Goal: Register for event/course

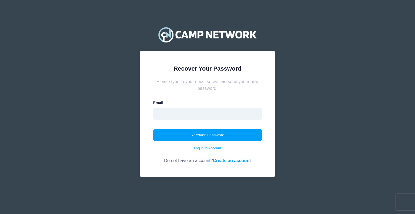
click at [175, 116] on input "email" at bounding box center [207, 114] width 109 height 12
type input "[EMAIL_ADDRESS][DOMAIN_NAME]"
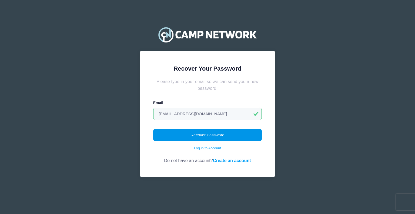
click at [174, 134] on button "Recover Password" at bounding box center [207, 135] width 109 height 12
click at [214, 148] on link "Log in to Account" at bounding box center [207, 148] width 27 height 5
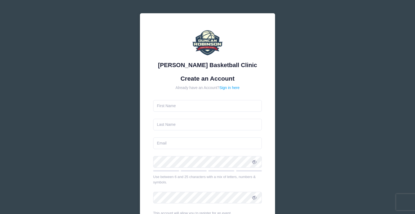
click at [172, 105] on input "text" at bounding box center [207, 106] width 109 height 12
type input "Evanna"
type input "[PERSON_NAME]"
type input "[EMAIL_ADDRESS][DOMAIN_NAME]"
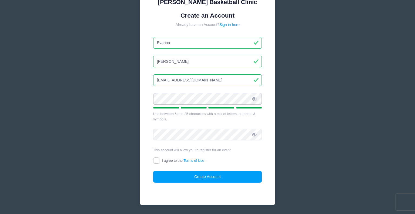
scroll to position [64, 0]
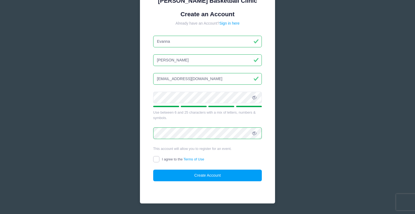
click at [157, 159] on input "I agree to the Terms of Use" at bounding box center [156, 159] width 6 height 6
checkbox input "true"
click at [173, 175] on button "Create Account" at bounding box center [207, 176] width 109 height 12
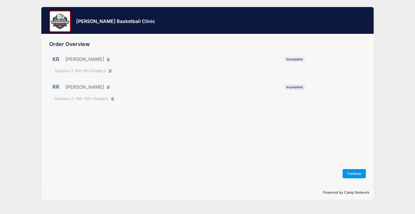
click at [354, 175] on button "Continue" at bounding box center [354, 173] width 23 height 9
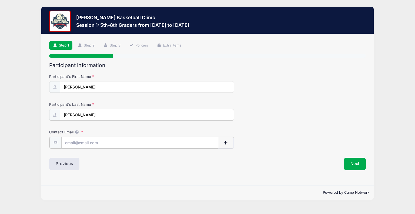
click at [71, 142] on input "Contact Email" at bounding box center [139, 143] width 157 height 12
type input "[EMAIL_ADDRESS][DOMAIN_NAME]"
click at [361, 163] on button "Next" at bounding box center [355, 163] width 22 height 12
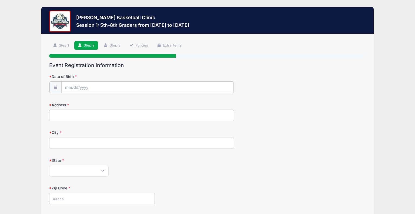
click at [72, 87] on input "Date of Birth" at bounding box center [147, 87] width 173 height 12
click at [68, 90] on input "Date of Birth" at bounding box center [147, 87] width 173 height 12
click at [70, 87] on input "Date of Birth" at bounding box center [147, 87] width 173 height 12
click at [129, 104] on span at bounding box center [128, 101] width 9 height 9
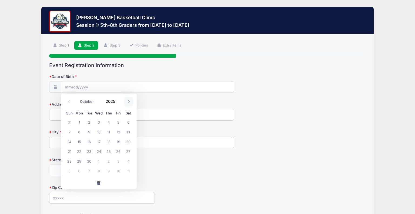
click at [129, 104] on span at bounding box center [128, 101] width 9 height 9
select select "11"
click at [129, 104] on span at bounding box center [128, 101] width 9 height 9
type input "2026"
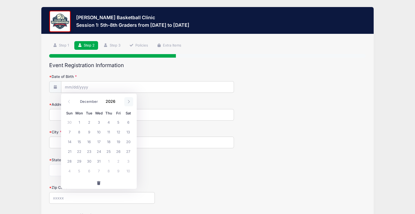
select select "0"
click at [118, 100] on span at bounding box center [119, 99] width 4 height 4
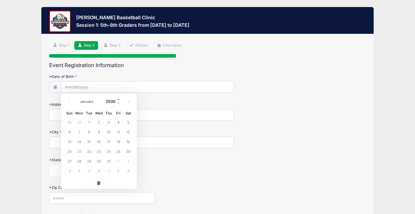
click at [118, 100] on span at bounding box center [119, 99] width 4 height 4
type input "2032"
click at [117, 132] on span "9" at bounding box center [119, 132] width 10 height 10
type input "01/09/2032"
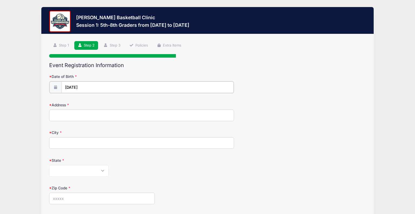
click at [97, 90] on input "01/09/2032" at bounding box center [147, 87] width 173 height 12
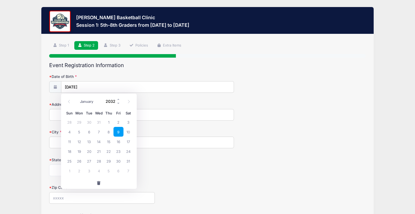
click at [116, 103] on input "2032" at bounding box center [112, 101] width 18 height 8
click at [119, 104] on span at bounding box center [119, 103] width 4 height 4
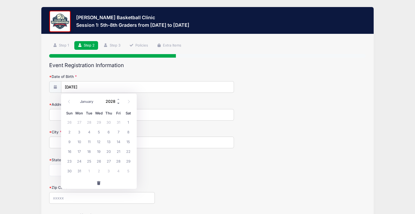
click at [119, 104] on span at bounding box center [119, 103] width 4 height 4
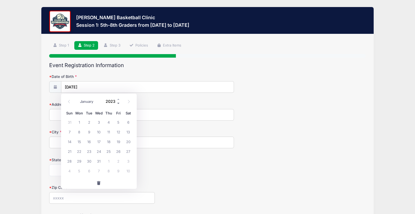
click at [119, 104] on span at bounding box center [119, 103] width 4 height 4
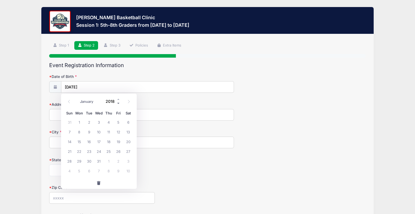
click at [119, 104] on span at bounding box center [119, 103] width 4 height 4
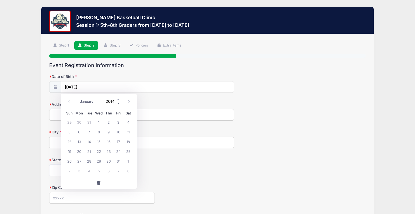
type input "2013"
click at [97, 132] on span "9" at bounding box center [99, 132] width 10 height 10
type input "01/09/2013"
click at [68, 112] on input "Address" at bounding box center [141, 115] width 185 height 12
type input "309 West Road"
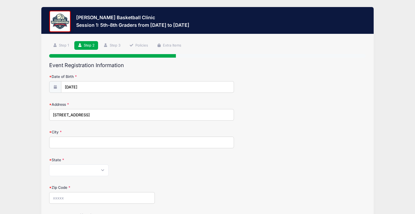
type input "Rye"
select select "NH"
type input "03870"
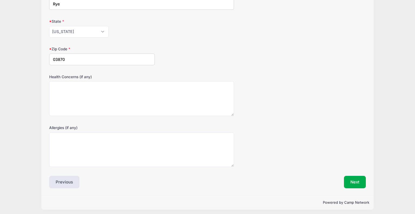
scroll to position [140, 0]
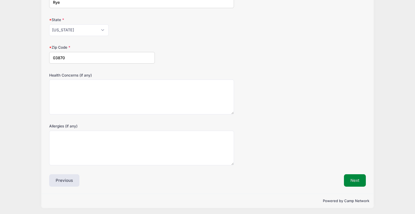
click at [354, 182] on button "Next" at bounding box center [355, 180] width 22 height 12
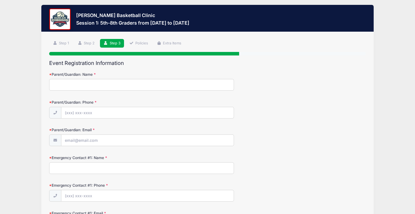
scroll to position [0, 0]
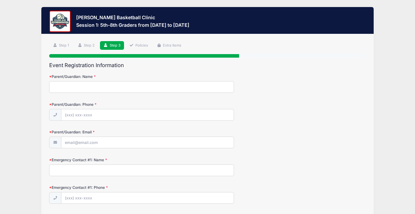
click at [106, 91] on input "Parent/Guardian: Name" at bounding box center [141, 87] width 185 height 12
type input "Evanna Rawlins"
click at [104, 116] on input "Parent/Guardian: Phone" at bounding box center [147, 115] width 173 height 12
type input "(603) 229-9501"
click at [114, 143] on input "Parent/Guardian: Email" at bounding box center [147, 143] width 173 height 12
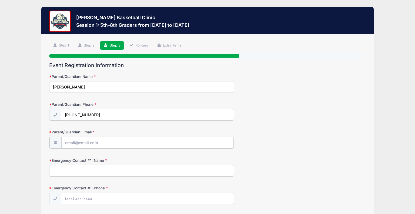
type input "[EMAIL_ADDRESS][DOMAIN_NAME]"
click at [97, 170] on input "Emergency Contact #1: Name" at bounding box center [141, 170] width 185 height 12
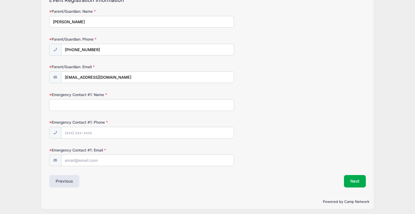
scroll to position [66, 0]
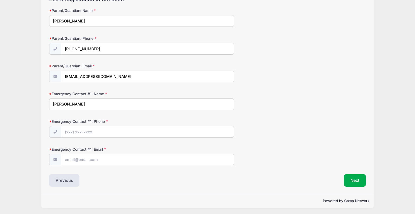
type input "Evanna Rawlins"
click at [72, 132] on input "Emergency Contact #1: Phone" at bounding box center [147, 132] width 173 height 12
type input "(603) 229-9501"
click at [87, 159] on input "Emergency Contact #1: Email" at bounding box center [147, 160] width 173 height 12
type input "[EMAIL_ADDRESS][DOMAIN_NAME]"
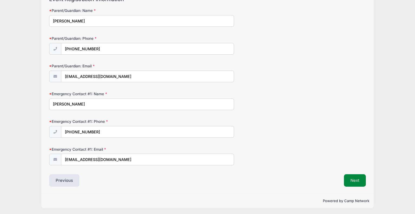
click at [351, 179] on button "Next" at bounding box center [355, 180] width 22 height 12
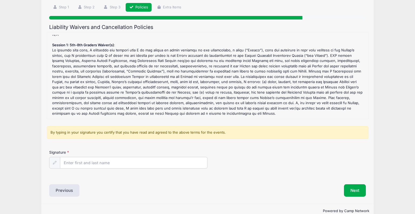
scroll to position [48, 0]
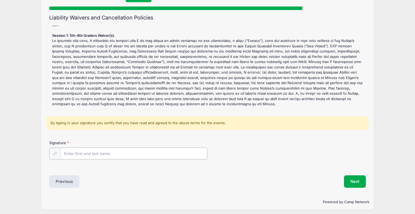
click at [92, 152] on input "Signature" at bounding box center [133, 154] width 147 height 12
type input "Evanna Rawlins"
click at [286, 154] on div "Signature Evanna Rawlins" at bounding box center [207, 149] width 317 height 19
click at [357, 182] on button "Next" at bounding box center [355, 181] width 22 height 12
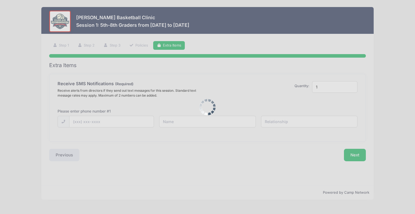
scroll to position [0, 0]
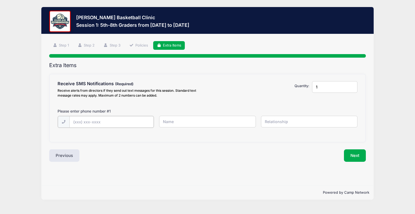
click at [0, 0] on input "text" at bounding box center [0, 0] width 0 height 0
type input "(603) 229-9501"
click at [0, 0] on input "text" at bounding box center [0, 0] width 0 height 0
type input "E"
type input "Evanna"
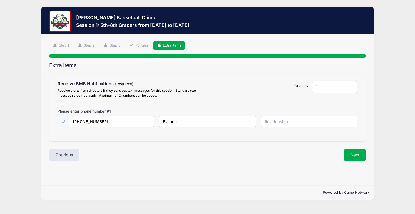
click at [0, 0] on input "text" at bounding box center [0, 0] width 0 height 0
type input "Mother"
click at [361, 153] on button "Next" at bounding box center [355, 155] width 22 height 12
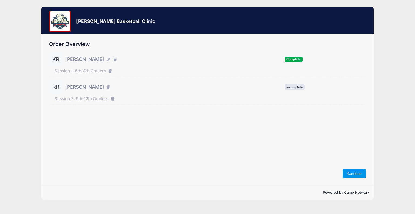
click at [358, 173] on button "Continue" at bounding box center [354, 173] width 23 height 9
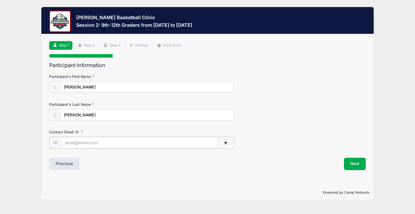
click at [136, 143] on input "Contact Email" at bounding box center [139, 143] width 157 height 12
type input "[EMAIL_ADDRESS][DOMAIN_NAME]"
click at [361, 165] on button "Next" at bounding box center [355, 163] width 22 height 12
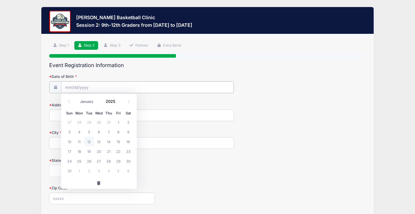
click at [106, 90] on input "Date of Birth" at bounding box center [147, 87] width 173 height 12
click at [67, 102] on span at bounding box center [69, 101] width 9 height 9
select select "6"
click at [112, 103] on input "2025" at bounding box center [112, 101] width 18 height 8
click at [121, 104] on div "January February March April May June July August September October November De…" at bounding box center [99, 99] width 52 height 9
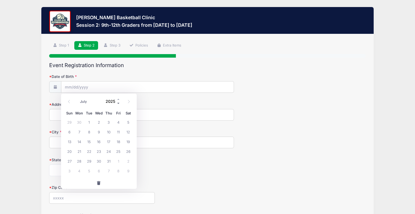
click at [118, 104] on span at bounding box center [119, 103] width 4 height 4
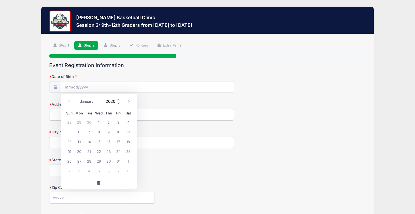
click at [118, 104] on span at bounding box center [119, 103] width 4 height 4
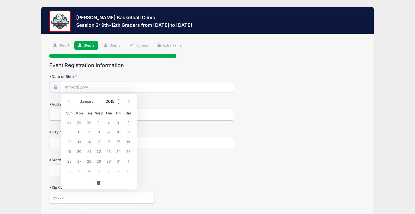
click at [118, 104] on span at bounding box center [119, 103] width 4 height 4
type input "2011"
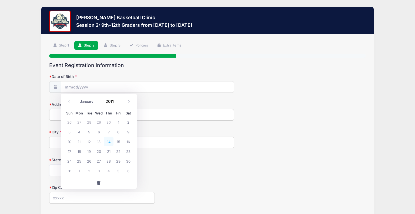
click at [109, 140] on span "14" at bounding box center [109, 142] width 10 height 10
type input "07/14/2011"
click at [72, 116] on input "Address" at bounding box center [141, 115] width 185 height 12
type input "309 West Road"
type input "Rye"
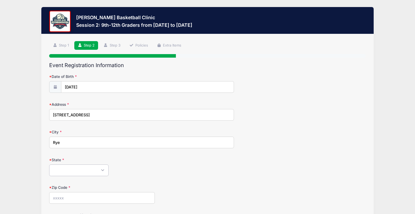
select select "NH"
type input "03870"
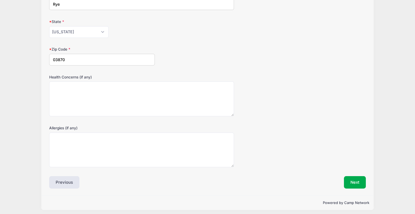
scroll to position [140, 0]
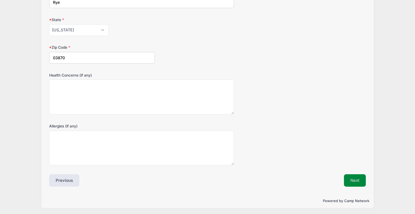
click at [360, 180] on button "Next" at bounding box center [355, 180] width 22 height 12
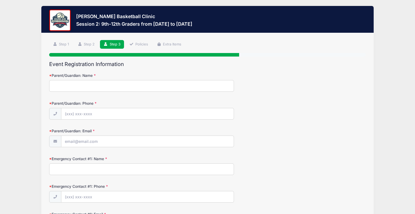
scroll to position [0, 0]
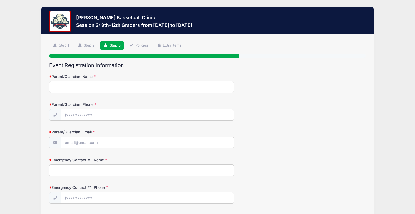
click at [69, 85] on input "Parent/Guardian: Name" at bounding box center [141, 87] width 185 height 12
type input "Evanna Rawlins"
click at [72, 113] on input "Parent/Guardian: Phone" at bounding box center [147, 115] width 173 height 12
type input "(603) 229-9501"
click at [70, 139] on input "Parent/Guardian: Email" at bounding box center [147, 143] width 173 height 12
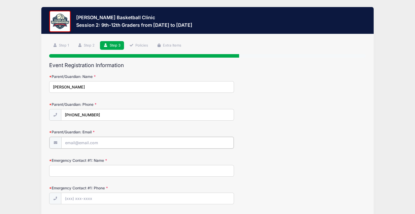
type input "[EMAIL_ADDRESS][DOMAIN_NAME]"
click at [96, 169] on input "Emergency Contact #1: Name" at bounding box center [141, 170] width 185 height 12
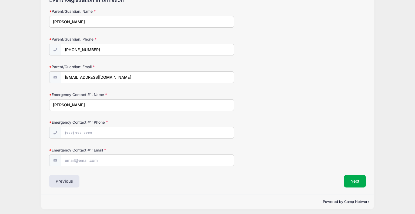
scroll to position [66, 0]
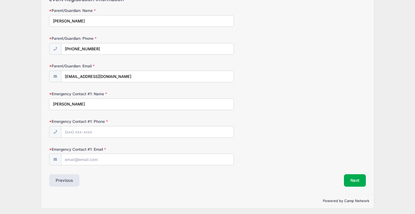
type input "Evanna Rawlins"
click at [103, 131] on input "Emergency Contact #1: Phone" at bounding box center [147, 132] width 173 height 12
type input "(603) 229-9501"
click at [95, 157] on input "Emergency Contact #1: Email" at bounding box center [147, 160] width 173 height 12
type input "[EMAIL_ADDRESS][DOMAIN_NAME]"
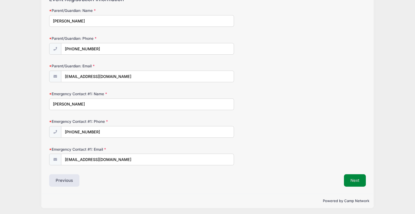
click at [352, 180] on button "Next" at bounding box center [355, 180] width 22 height 12
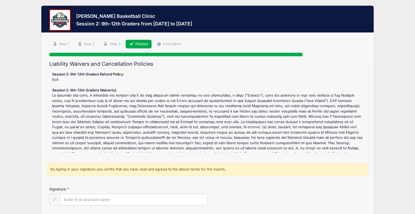
scroll to position [0, 0]
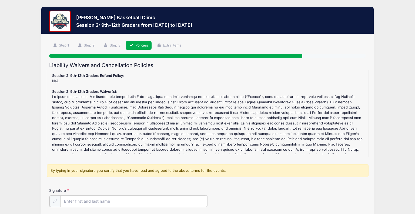
click at [80, 199] on input "Signature" at bounding box center [133, 201] width 147 height 12
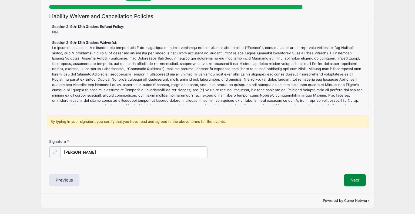
type input "Evanna Rawlins"
click at [357, 178] on button "Next" at bounding box center [355, 180] width 22 height 12
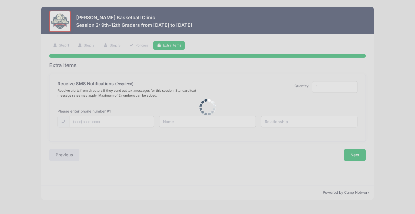
scroll to position [0, 0]
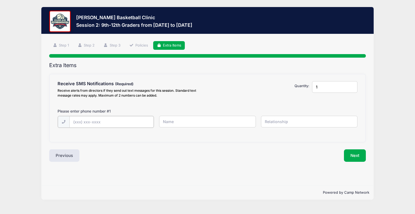
click at [0, 0] on input "text" at bounding box center [0, 0] width 0 height 0
type input "(603) 229-9501"
click at [0, 0] on input "text" at bounding box center [0, 0] width 0 height 0
type input "Evanna"
click at [0, 0] on input "text" at bounding box center [0, 0] width 0 height 0
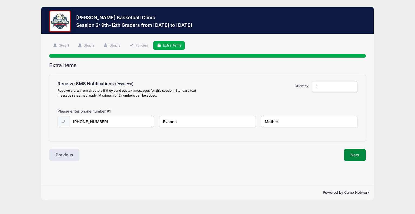
type input "Mother"
click at [354, 157] on button "Next" at bounding box center [355, 155] width 22 height 12
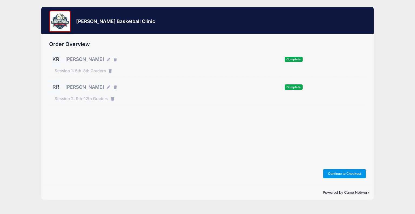
click at [336, 174] on button "Continue to Checkout" at bounding box center [344, 173] width 43 height 9
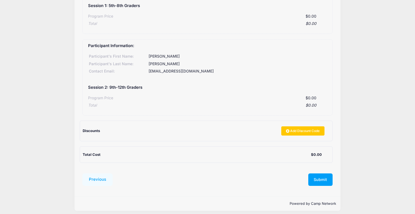
scroll to position [97, 0]
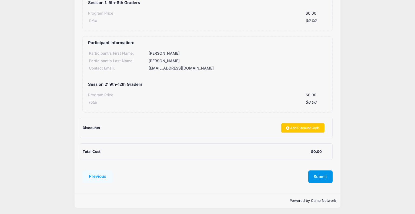
click at [319, 176] on button "Submit" at bounding box center [321, 176] width 24 height 12
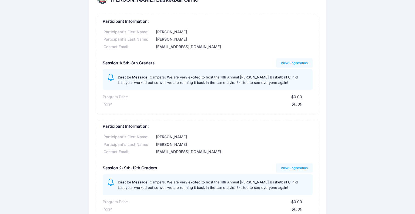
scroll to position [17, 0]
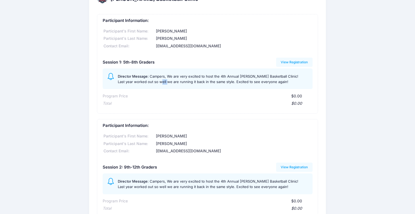
drag, startPoint x: 158, startPoint y: 81, endPoint x: 164, endPoint y: 81, distance: 6.5
click at [164, 81] on span "Campers, We are very excited to host the 4th Annual [PERSON_NAME] Basketball Cl…" at bounding box center [208, 79] width 181 height 10
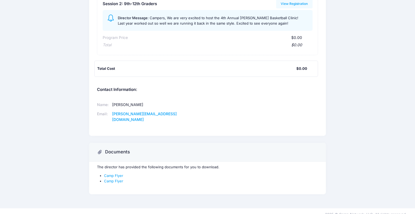
scroll to position [181, 0]
